Goal: Transaction & Acquisition: Purchase product/service

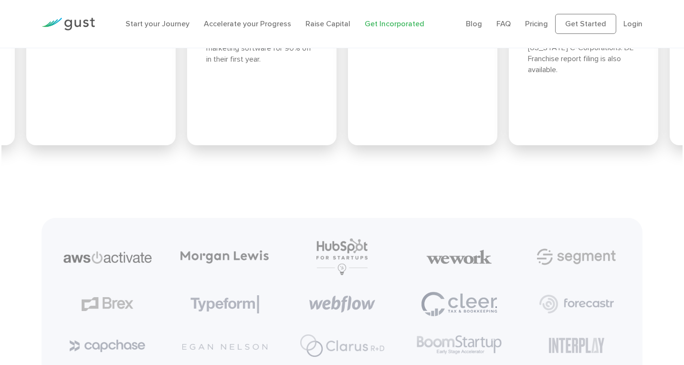
scroll to position [4081, 0]
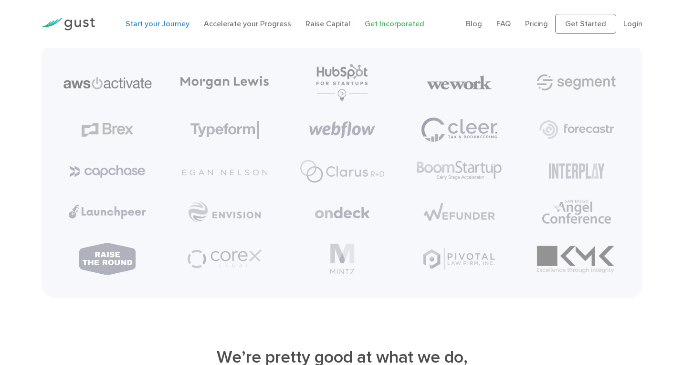
click at [158, 25] on link "Start your Journey" at bounding box center [157, 23] width 64 height 9
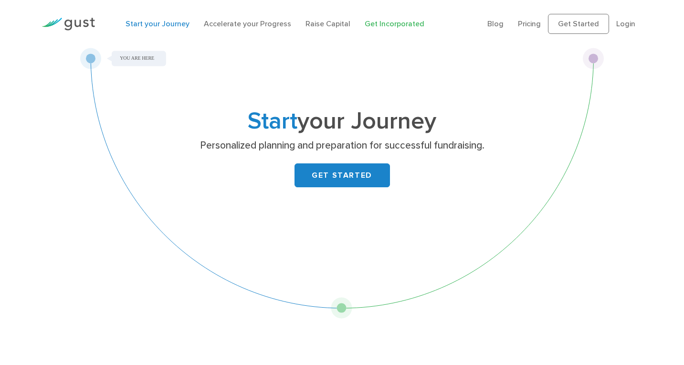
click at [388, 27] on link "Get Incorporated" at bounding box center [395, 23] width 60 height 9
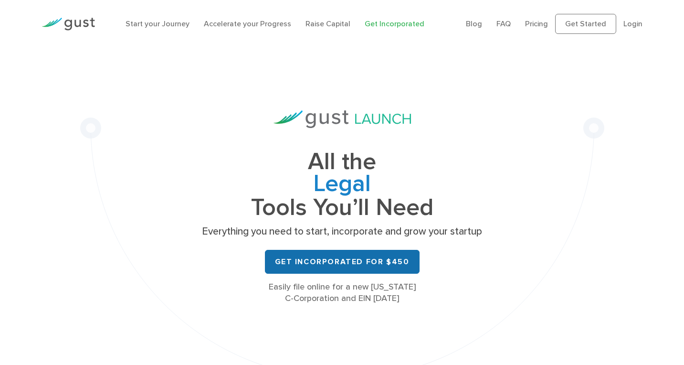
click at [337, 257] on link "Get Incorporated for $450" at bounding box center [342, 262] width 155 height 24
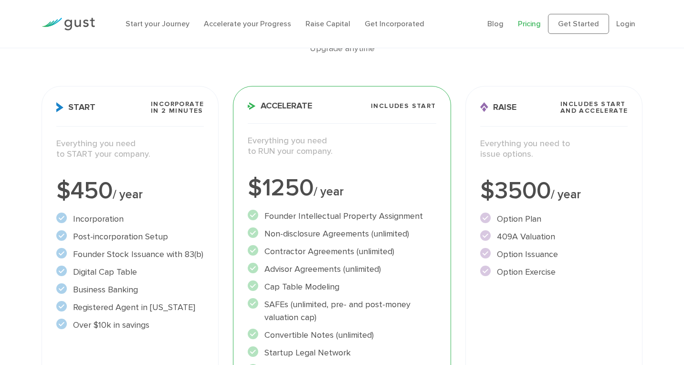
scroll to position [98, 0]
click at [100, 216] on li "Incorporation" at bounding box center [130, 218] width 148 height 13
click at [104, 238] on li "Post-incorporation Setup" at bounding box center [130, 235] width 148 height 13
click at [105, 255] on li "Founder Stock Issuance with 83(b)" at bounding box center [130, 253] width 148 height 13
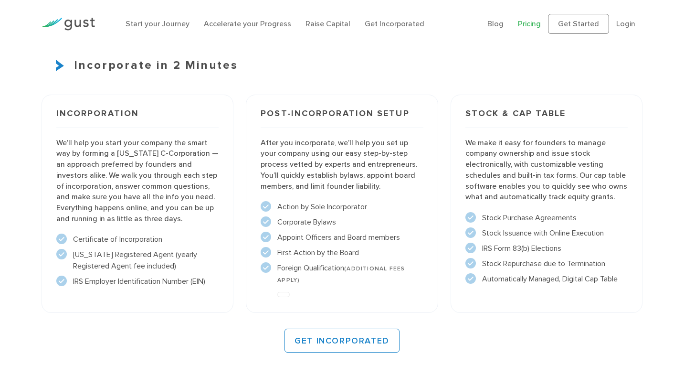
scroll to position [657, 0]
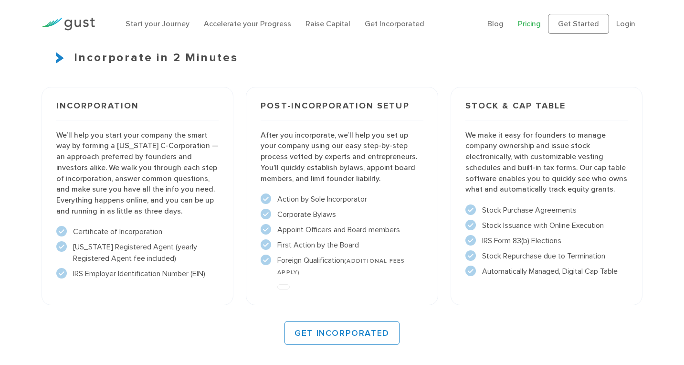
drag, startPoint x: 92, startPoint y: 246, endPoint x: 133, endPoint y: 256, distance: 42.6
click at [133, 256] on li "Delaware Registered Agent (yearly Registered Agent fee included)" at bounding box center [137, 252] width 163 height 23
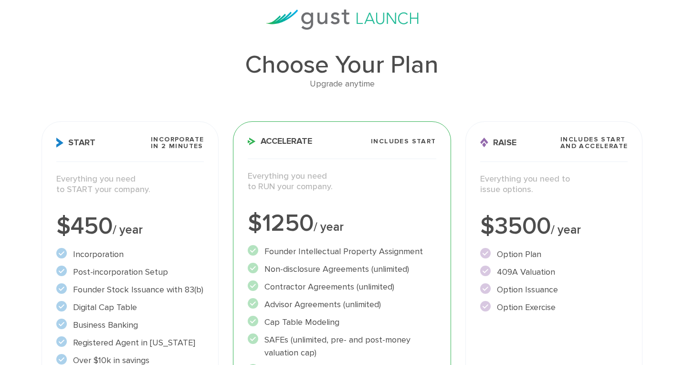
scroll to position [151, 0]
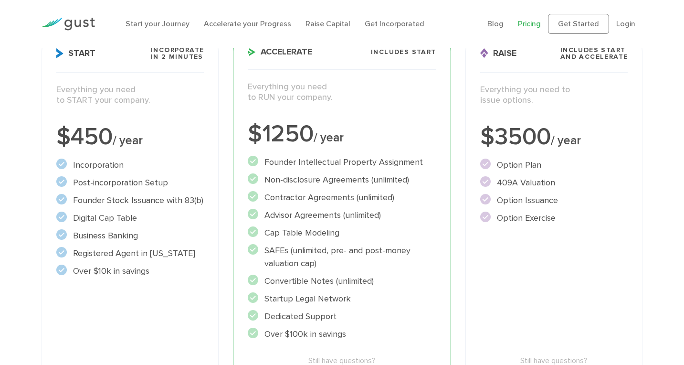
drag, startPoint x: 77, startPoint y: 166, endPoint x: 158, endPoint y: 184, distance: 82.8
click at [158, 184] on ul "Incorporation" at bounding box center [130, 217] width 148 height 119
click at [105, 200] on li "Founder Stock Issuance with 83(b)" at bounding box center [130, 200] width 148 height 13
drag, startPoint x: 77, startPoint y: 199, endPoint x: 195, endPoint y: 196, distance: 117.9
click at [196, 197] on li "Founder Stock Issuance with 83(b)" at bounding box center [130, 200] width 148 height 13
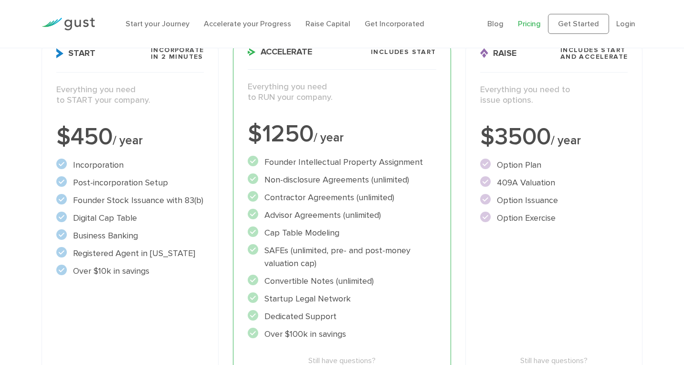
click at [166, 208] on ul "Incorporation" at bounding box center [130, 217] width 148 height 119
drag, startPoint x: 74, startPoint y: 213, endPoint x: 146, endPoint y: 215, distance: 71.6
click at [146, 215] on li "Digital Cap Table" at bounding box center [130, 217] width 148 height 13
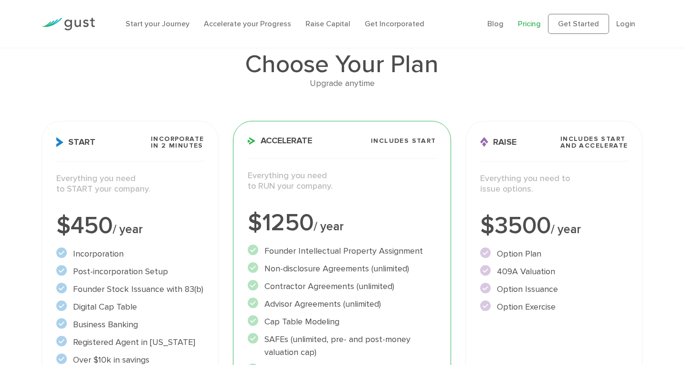
scroll to position [97, 0]
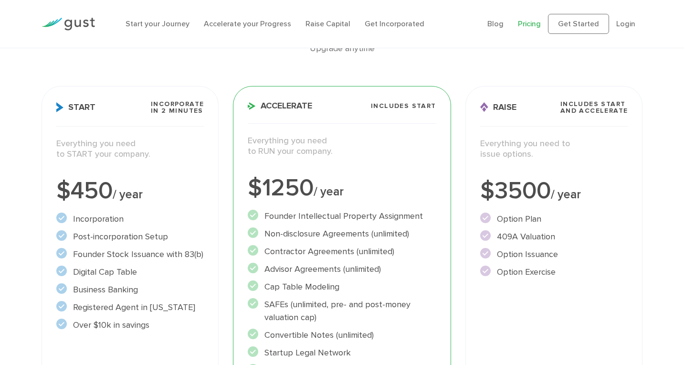
click at [129, 254] on li "Founder Stock Issuance with 83(b)" at bounding box center [130, 254] width 148 height 13
drag, startPoint x: 90, startPoint y: 250, endPoint x: 170, endPoint y: 250, distance: 79.7
click at [170, 250] on li "Founder Stock Issuance with 83(b)" at bounding box center [130, 254] width 148 height 13
click at [168, 253] on li "Founder Stock Issuance with 83(b)" at bounding box center [130, 254] width 148 height 13
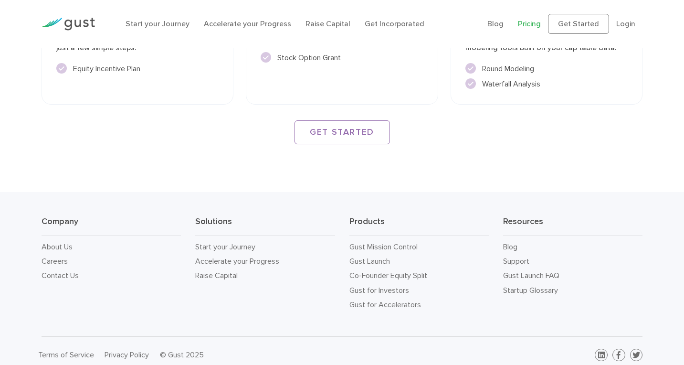
scroll to position [1427, 0]
click at [217, 271] on link "Raise Capital" at bounding box center [216, 275] width 42 height 9
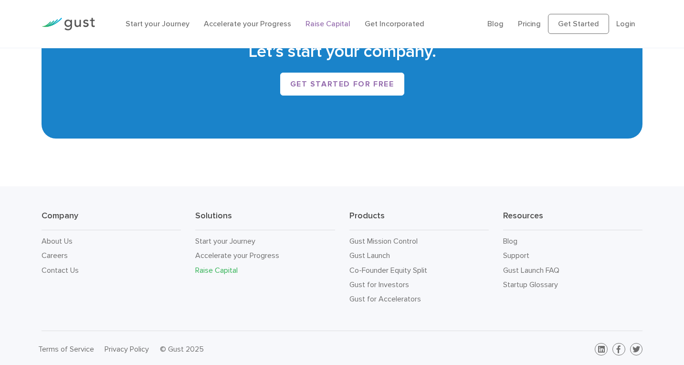
scroll to position [1639, 0]
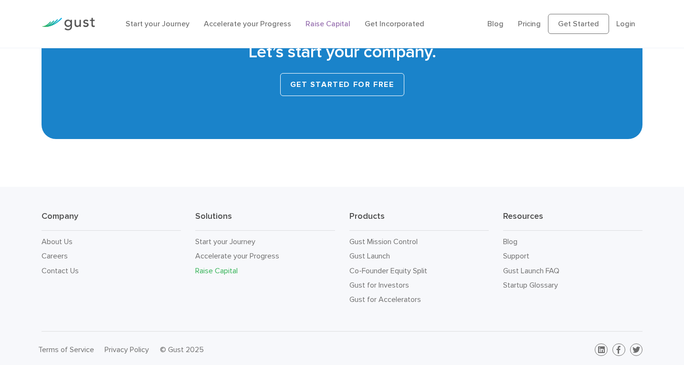
click at [338, 84] on link "Get started for free" at bounding box center [342, 84] width 124 height 23
